Goal: Information Seeking & Learning: Find specific fact

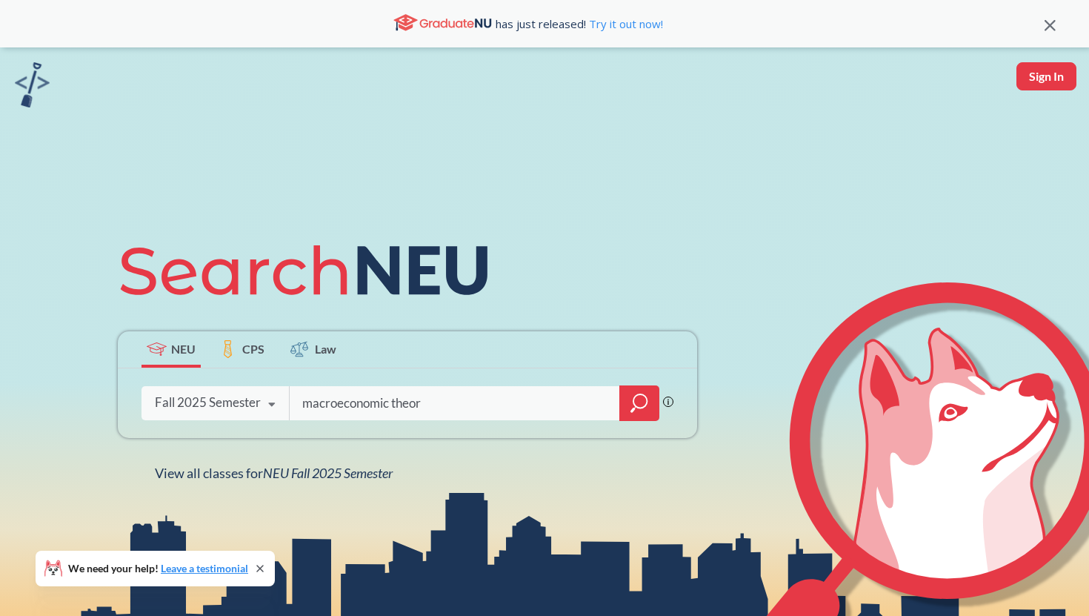
type input "macroeconomic theory"
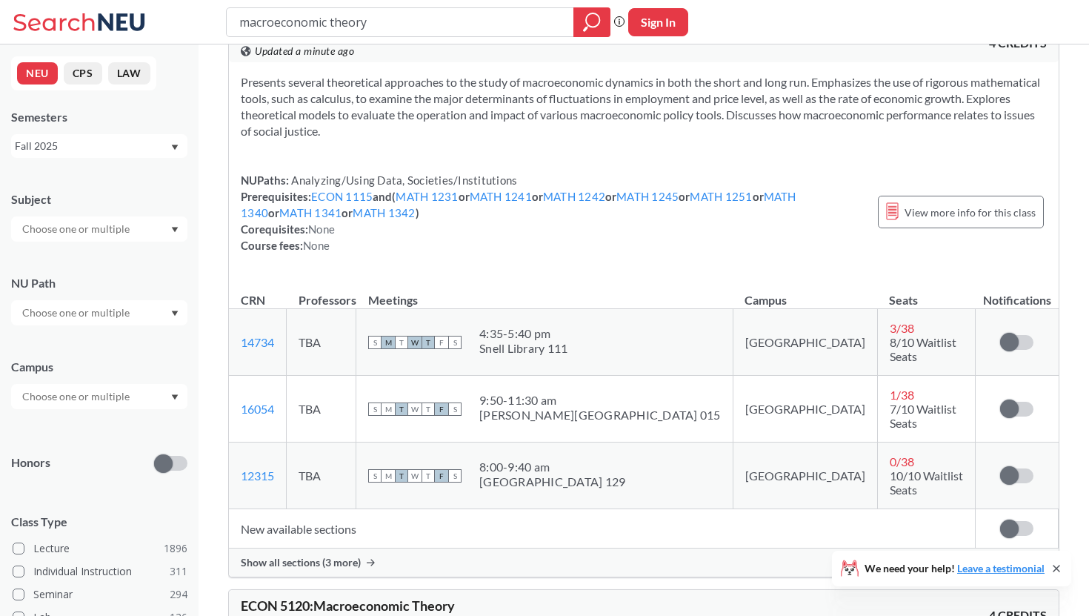
scroll to position [76, 0]
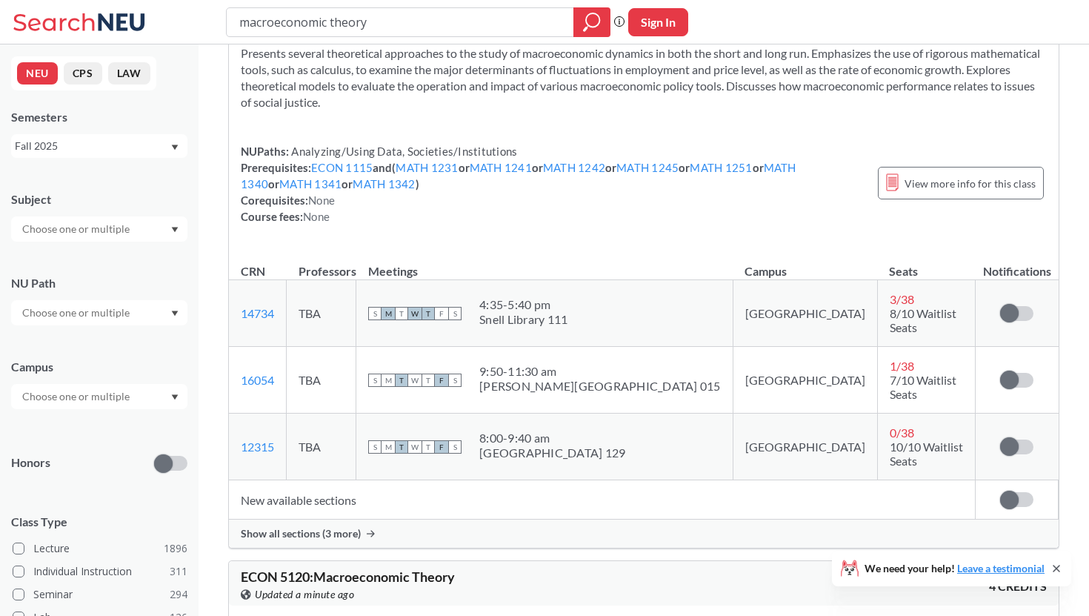
click at [341, 527] on span "Show all sections (3 more)" at bounding box center [301, 533] width 120 height 13
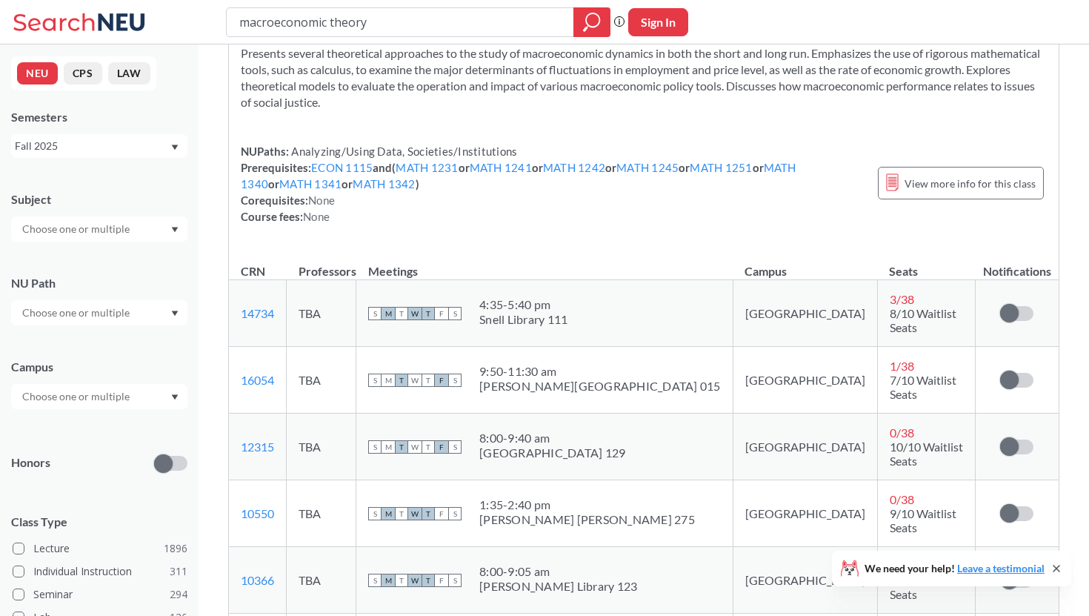
scroll to position [0, 0]
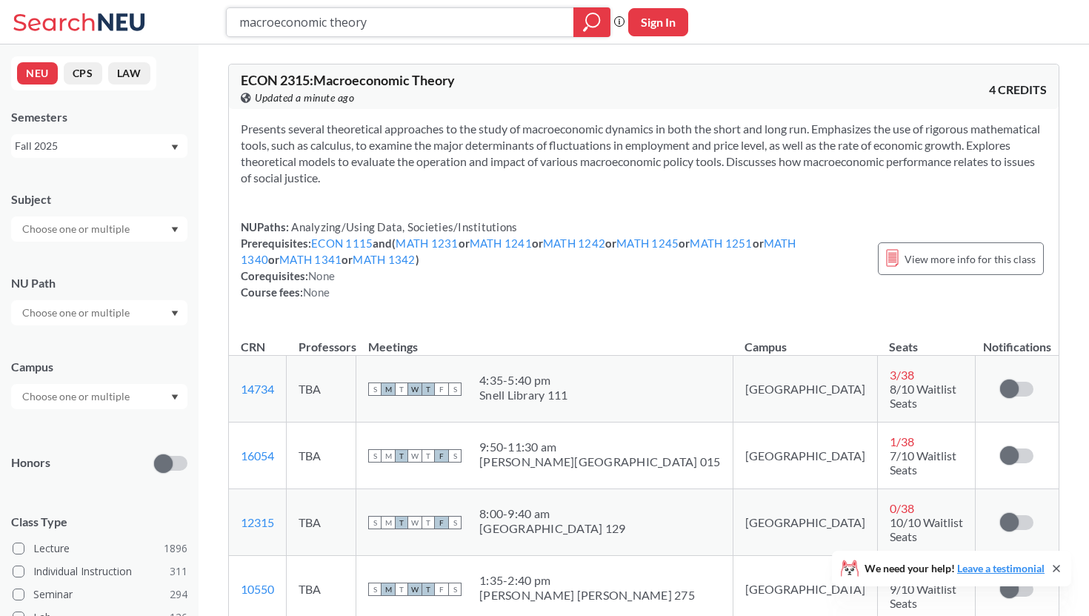
drag, startPoint x: 505, startPoint y: 23, endPoint x: 83, endPoint y: -7, distance: 423.2
click at [83, 0] on html "macroeconomic theory Phrase search guarantees the exact search appears in the r…" at bounding box center [544, 308] width 1089 height 616
type input "i"
type input "1203"
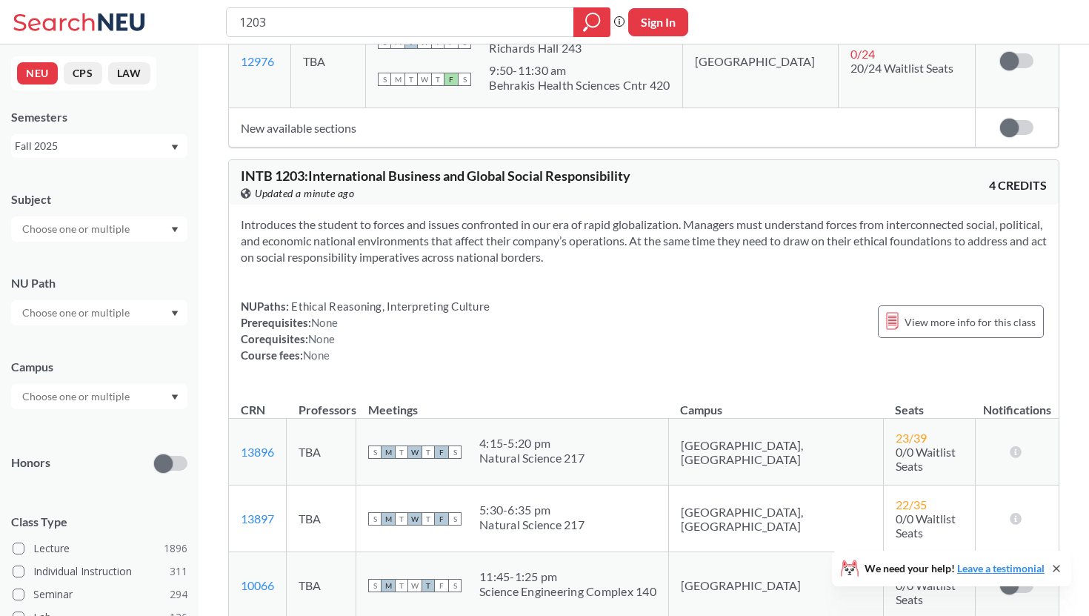
scroll to position [688, 0]
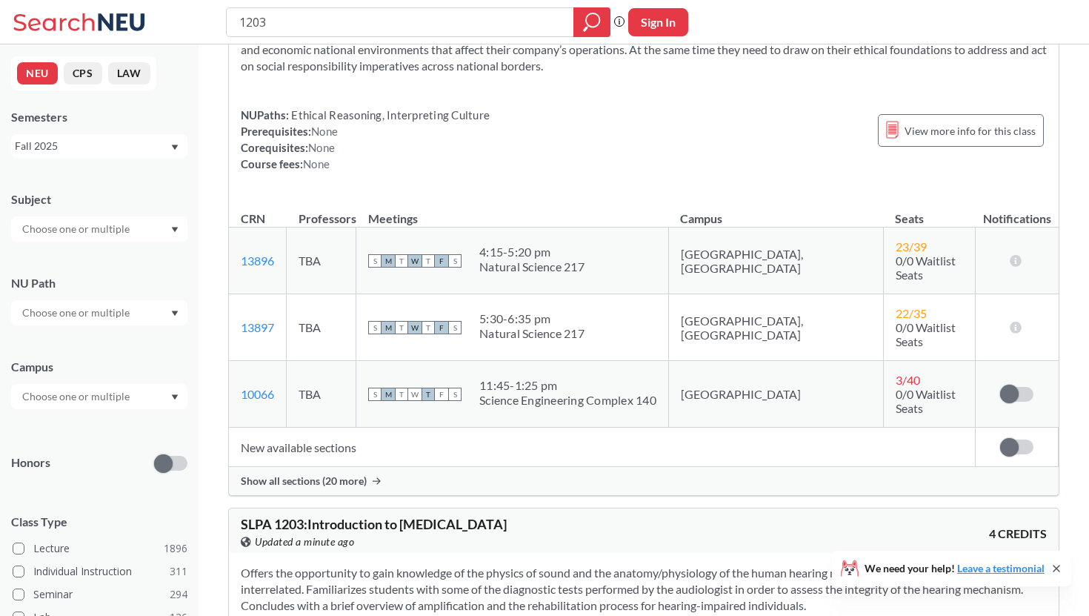
click at [328, 474] on span "Show all sections (20 more)" at bounding box center [304, 480] width 126 height 13
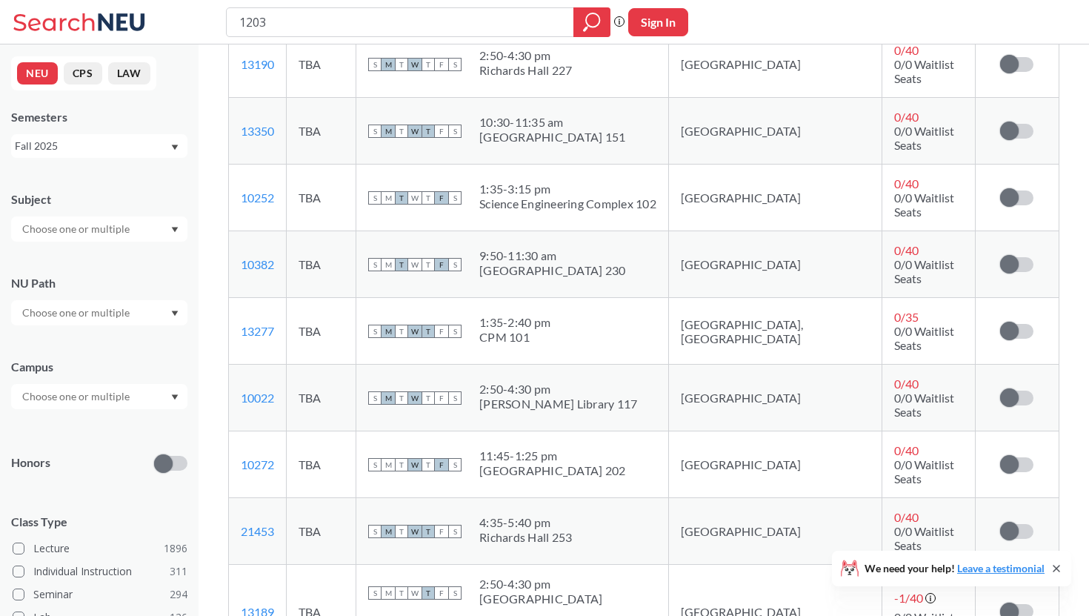
scroll to position [1741, 0]
